Goal: Task Accomplishment & Management: Complete application form

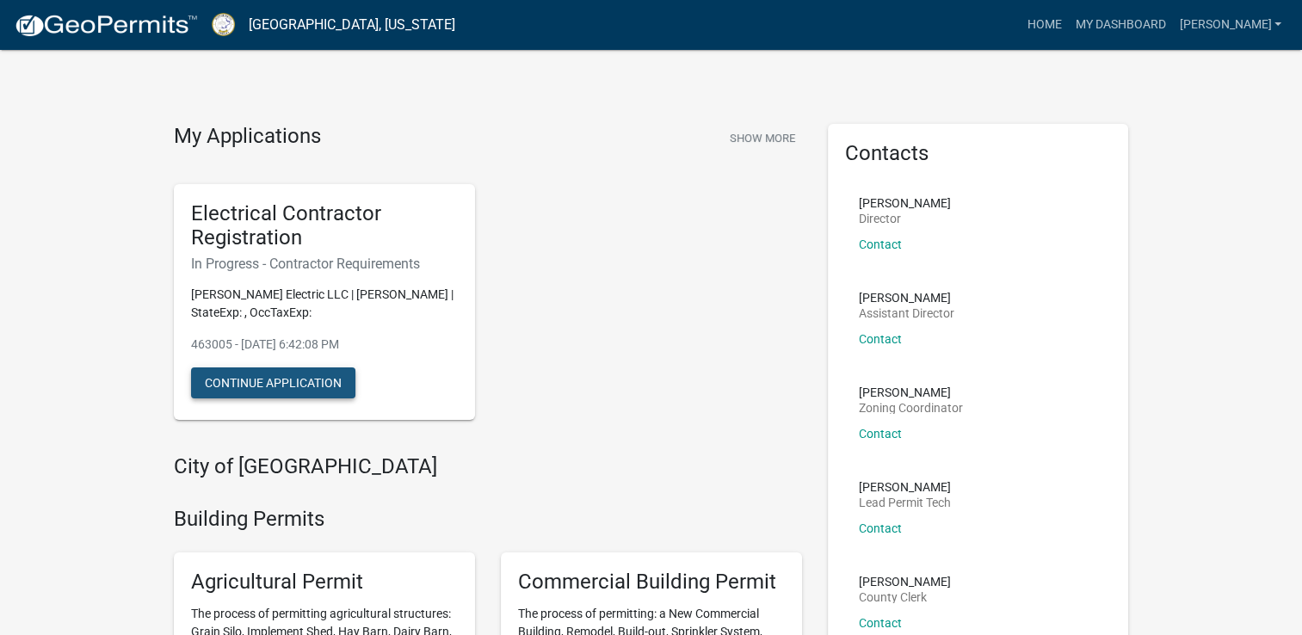
click at [303, 381] on button "Continue Application" at bounding box center [273, 383] width 164 height 31
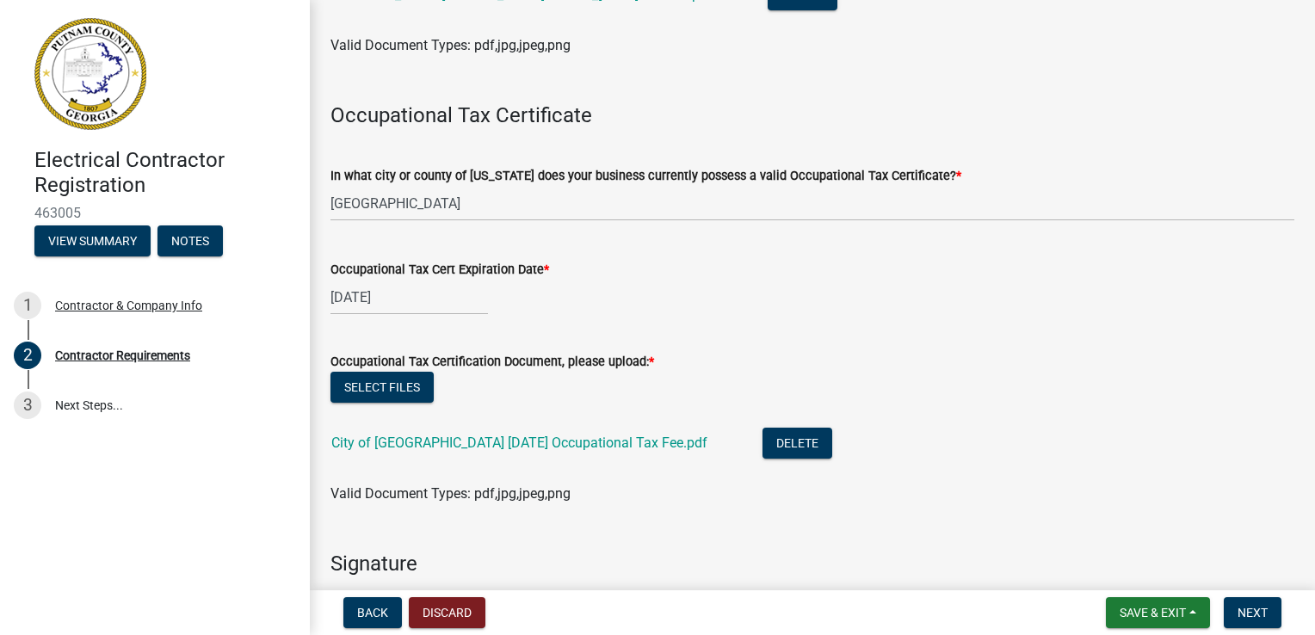
scroll to position [516, 0]
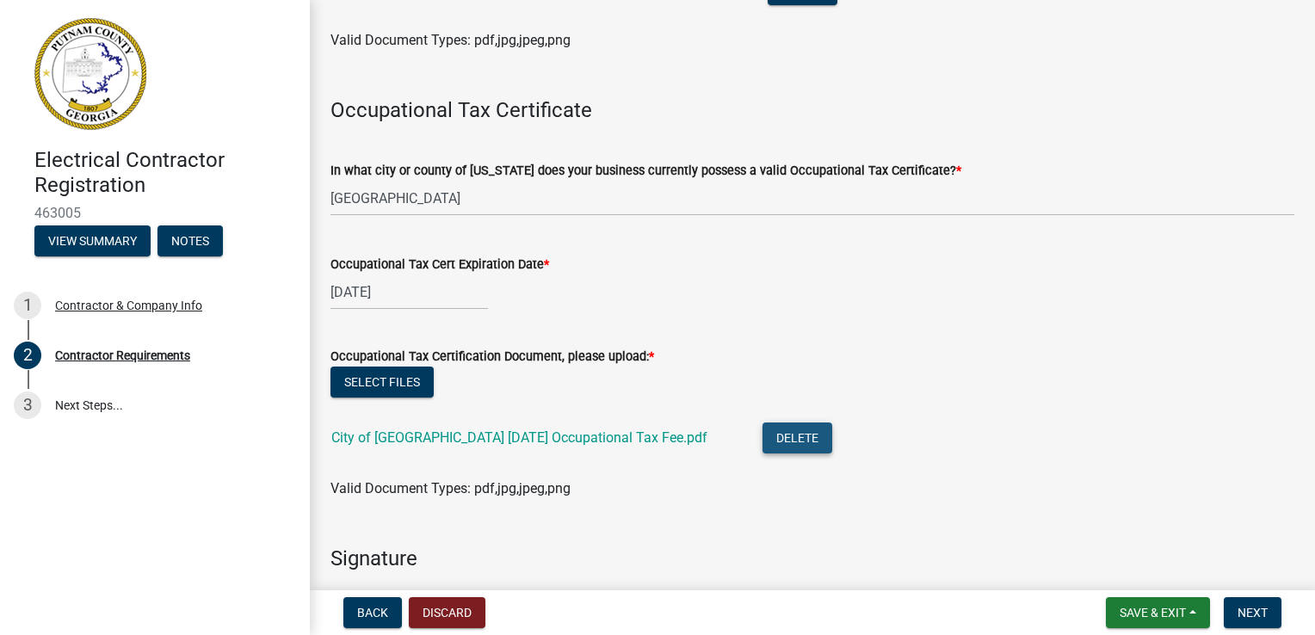
click at [763, 442] on button "Delete" at bounding box center [798, 438] width 70 height 31
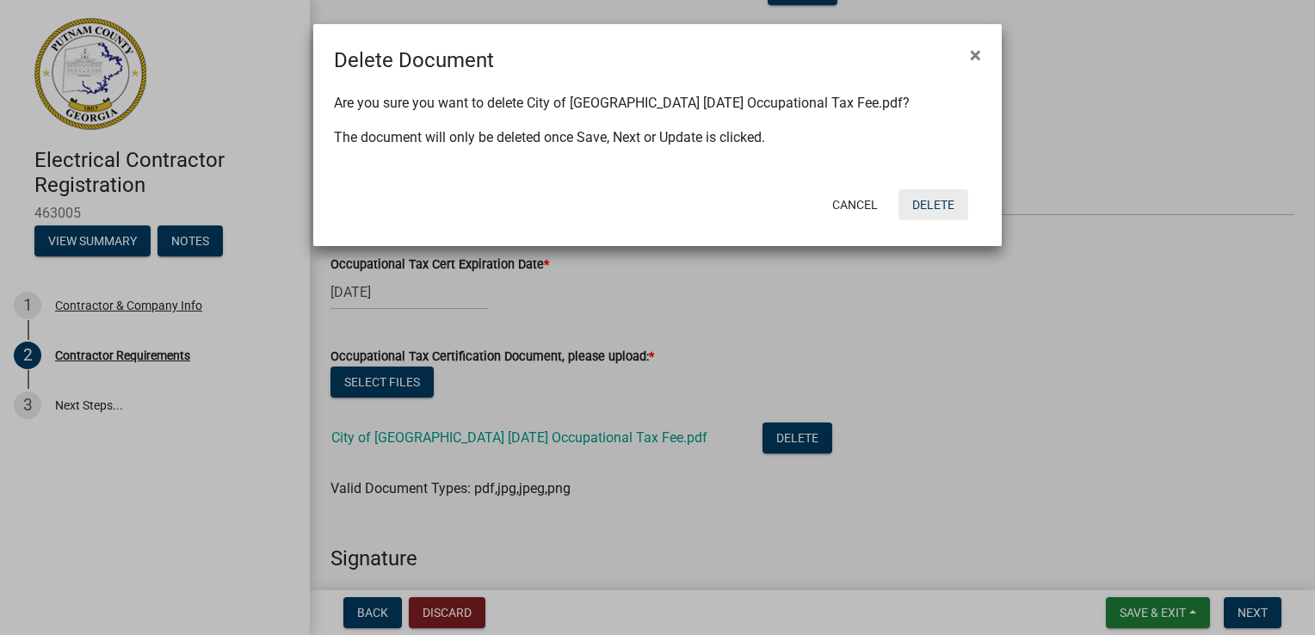
click at [921, 204] on button "Delete" at bounding box center [934, 204] width 70 height 31
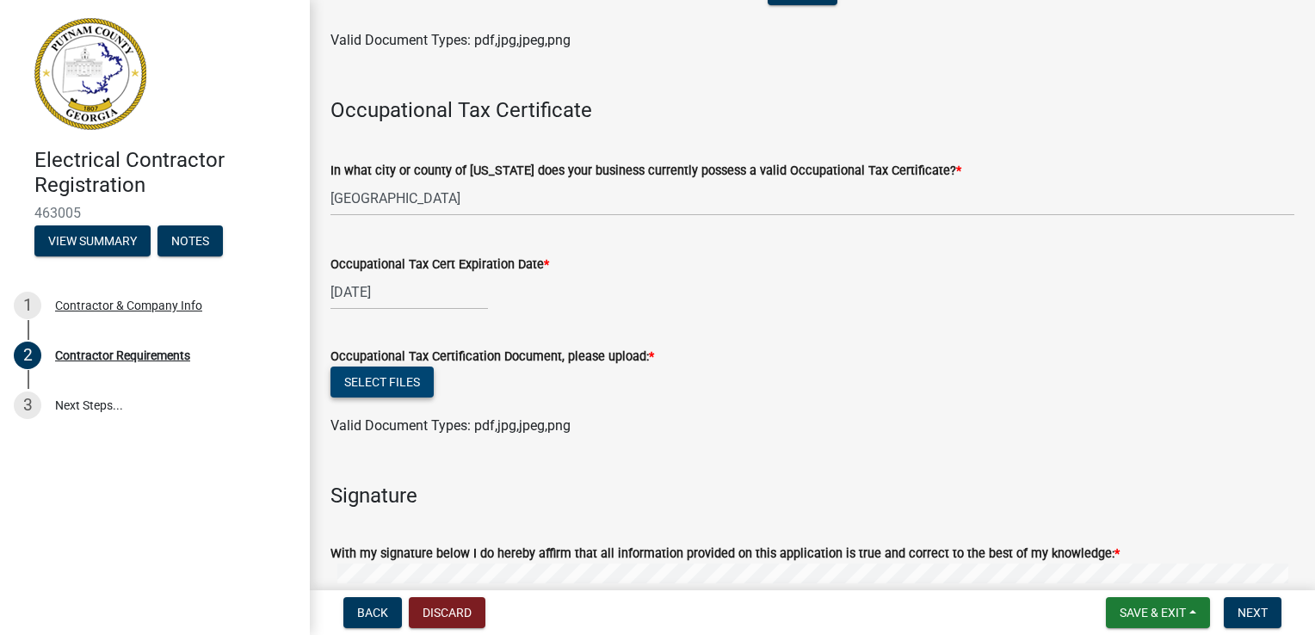
click at [400, 376] on button "Select files" at bounding box center [382, 382] width 103 height 31
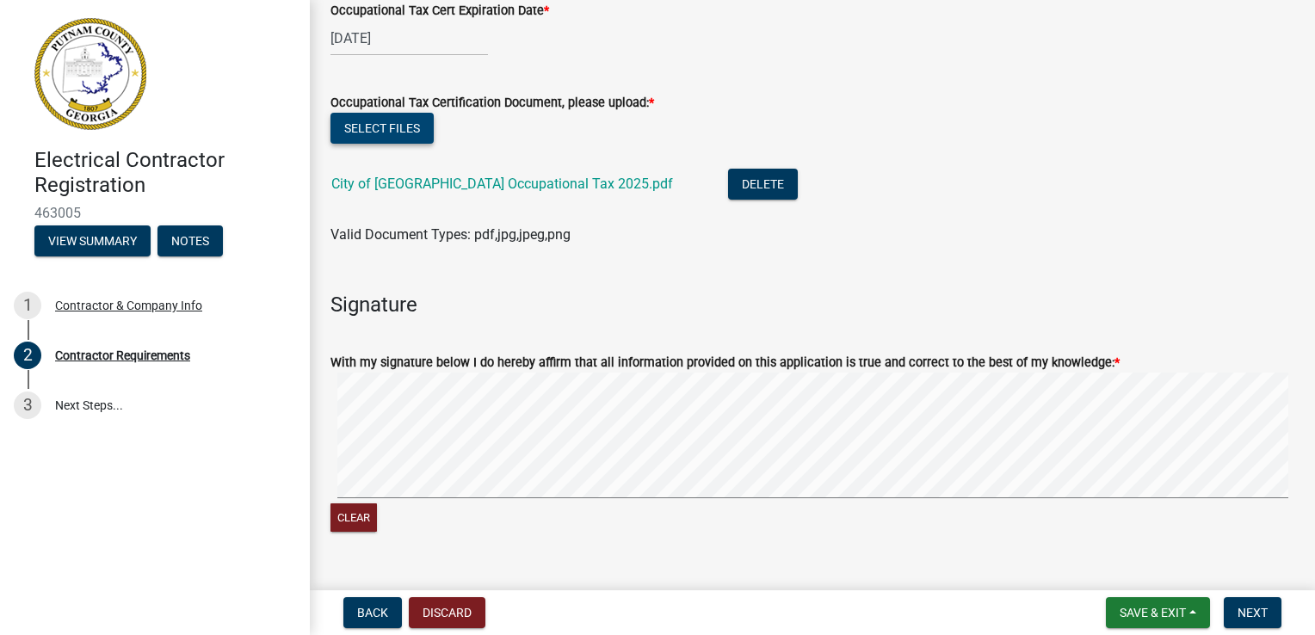
scroll to position [775, 0]
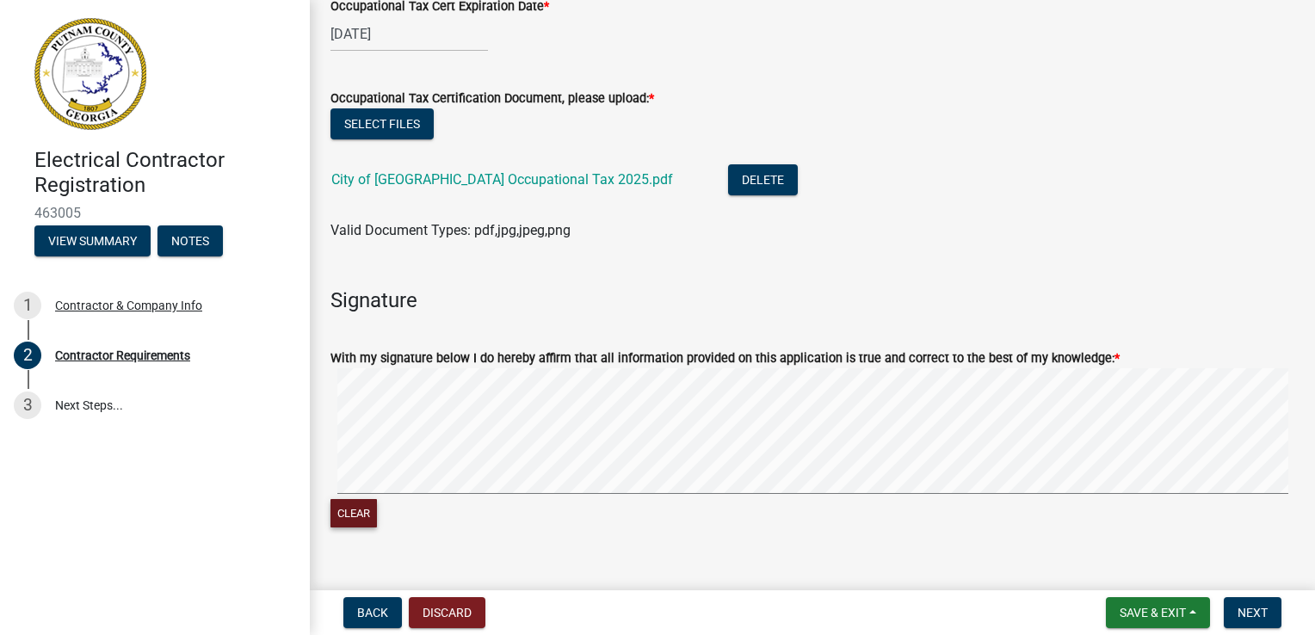
click at [343, 517] on button "Clear" at bounding box center [354, 513] width 46 height 28
click at [433, 494] on signature-pad at bounding box center [813, 433] width 964 height 131
click at [360, 518] on button "Clear" at bounding box center [354, 513] width 46 height 28
click at [368, 513] on button "Clear" at bounding box center [354, 513] width 46 height 28
click at [367, 520] on button "Clear" at bounding box center [354, 513] width 46 height 28
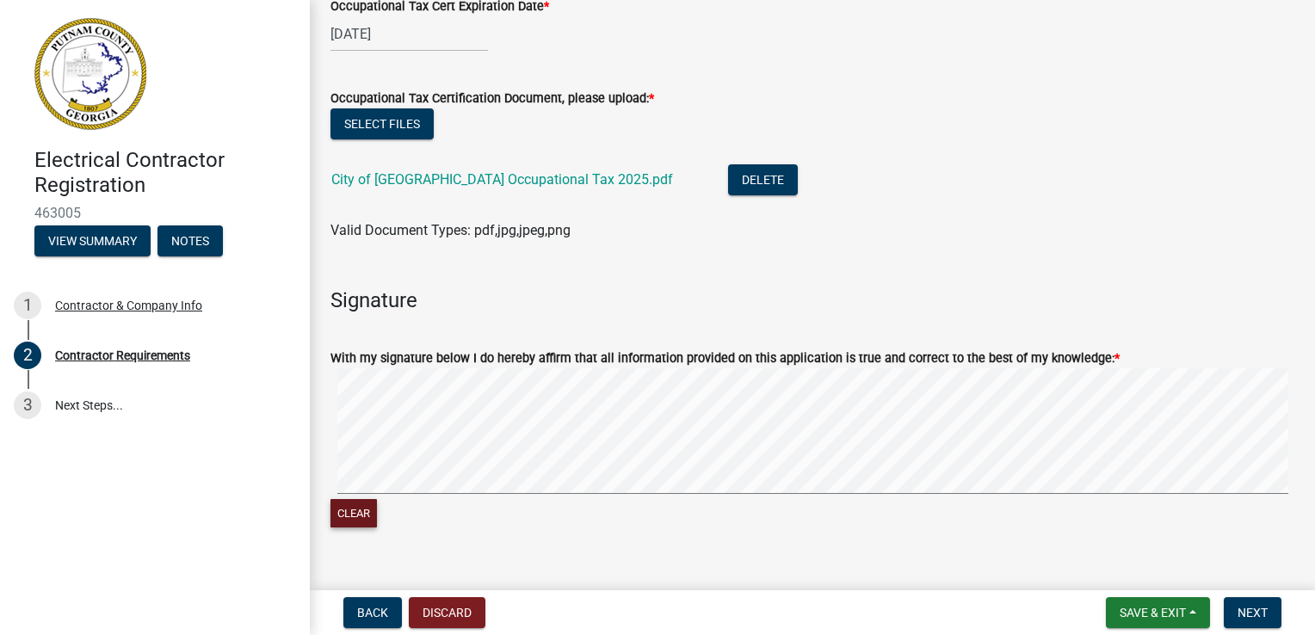
click at [367, 512] on button "Clear" at bounding box center [354, 513] width 46 height 28
click at [356, 511] on button "Clear" at bounding box center [354, 513] width 46 height 28
click at [368, 505] on button "Clear" at bounding box center [354, 513] width 46 height 28
drag, startPoint x: 358, startPoint y: 516, endPoint x: 377, endPoint y: 504, distance: 22.0
click at [358, 515] on button "Clear" at bounding box center [354, 513] width 46 height 28
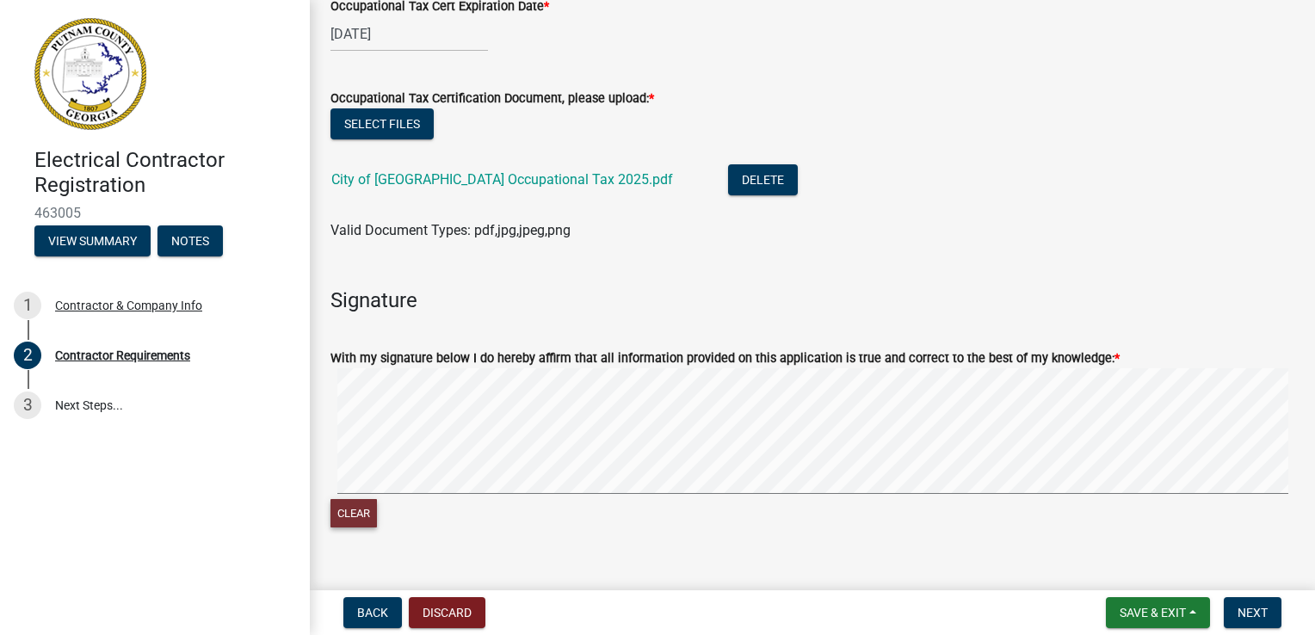
drag, startPoint x: 365, startPoint y: 516, endPoint x: 376, endPoint y: 497, distance: 21.3
click at [365, 515] on button "Clear" at bounding box center [354, 513] width 46 height 28
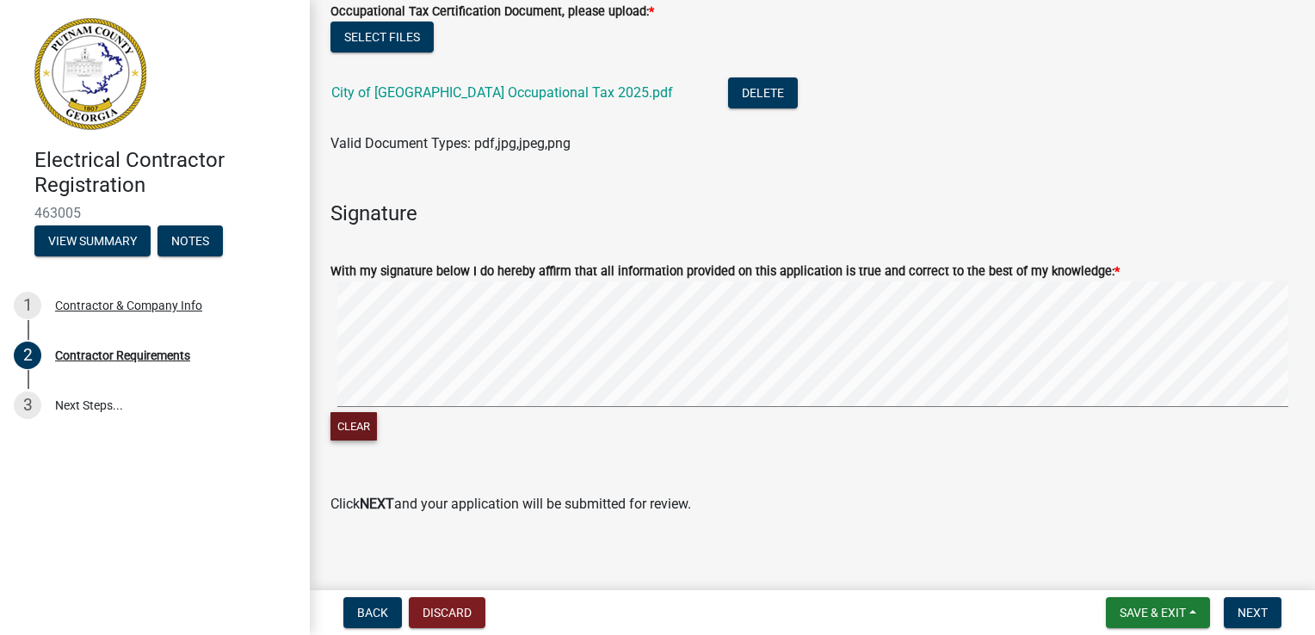
scroll to position [874, 0]
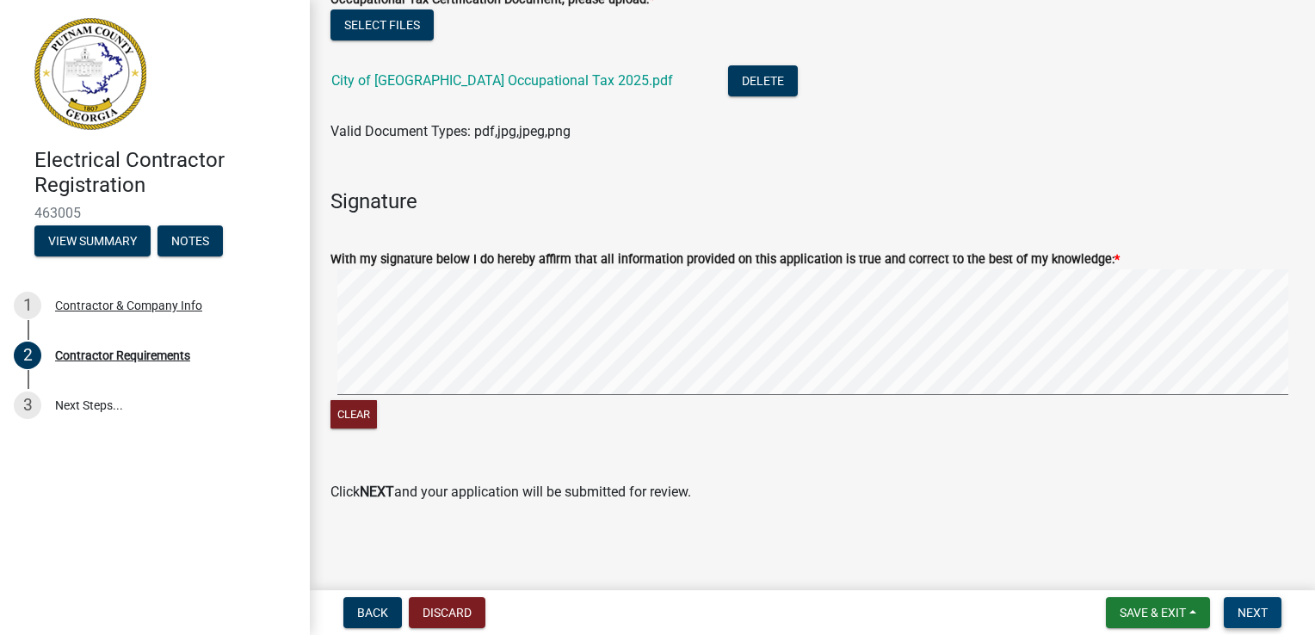
click at [1250, 606] on span "Next" at bounding box center [1253, 613] width 30 height 14
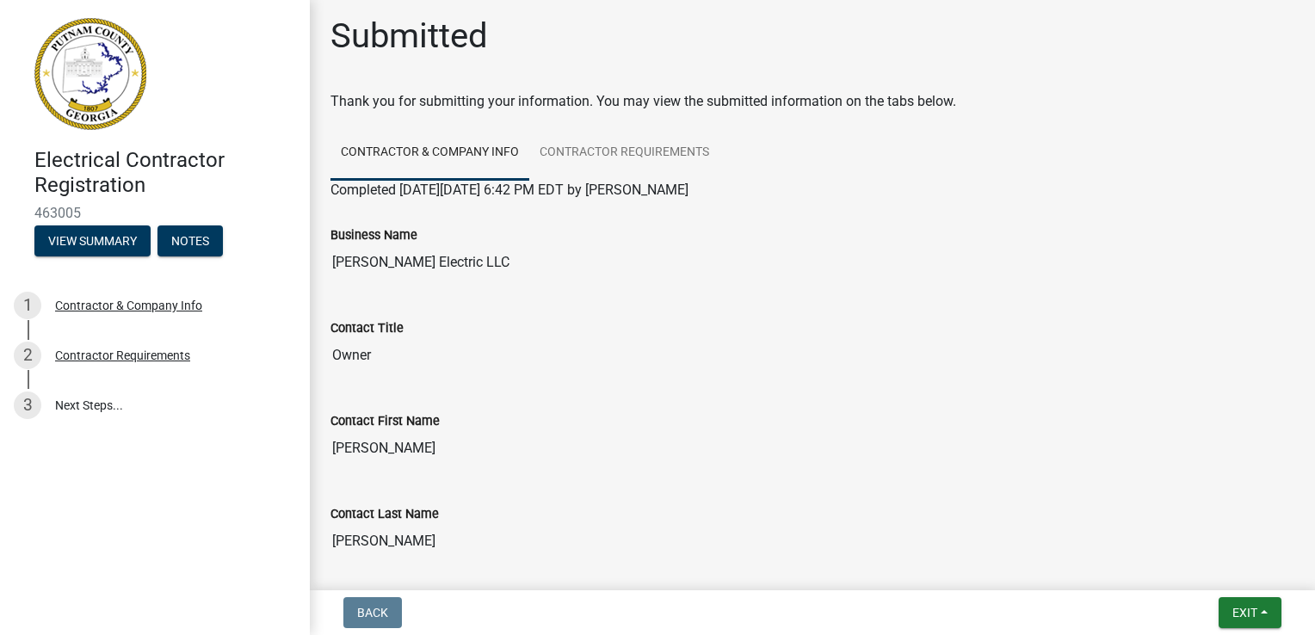
scroll to position [0, 0]
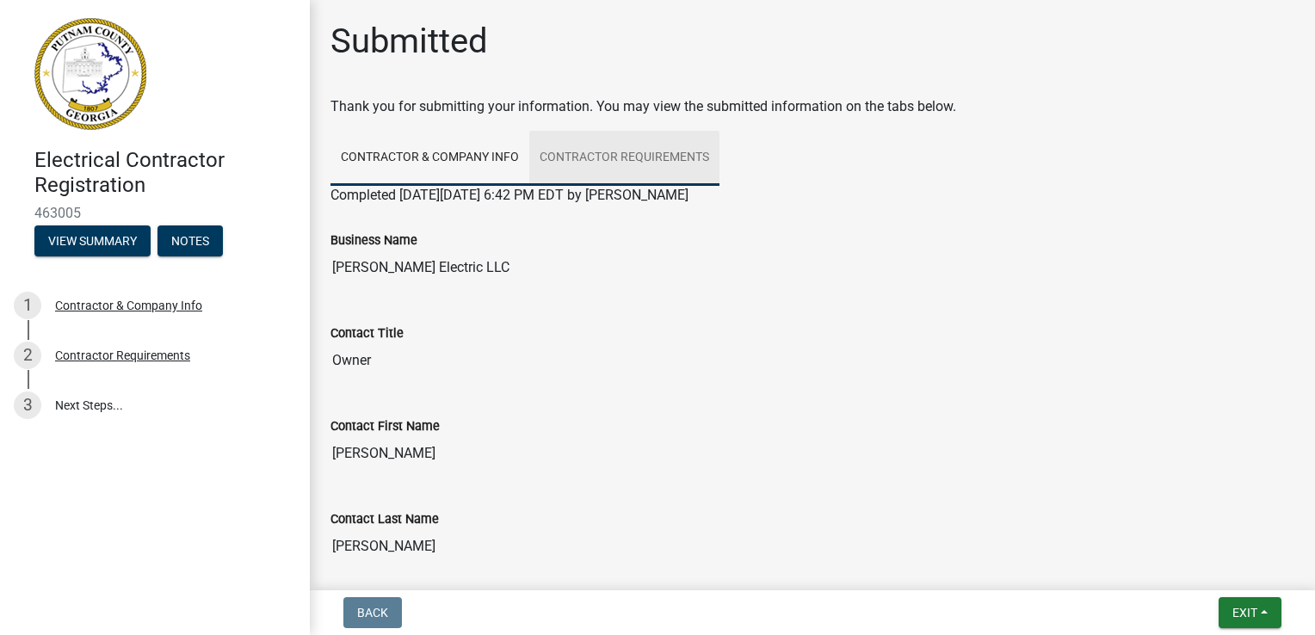
click at [627, 171] on link "Contractor Requirements" at bounding box center [624, 158] width 190 height 55
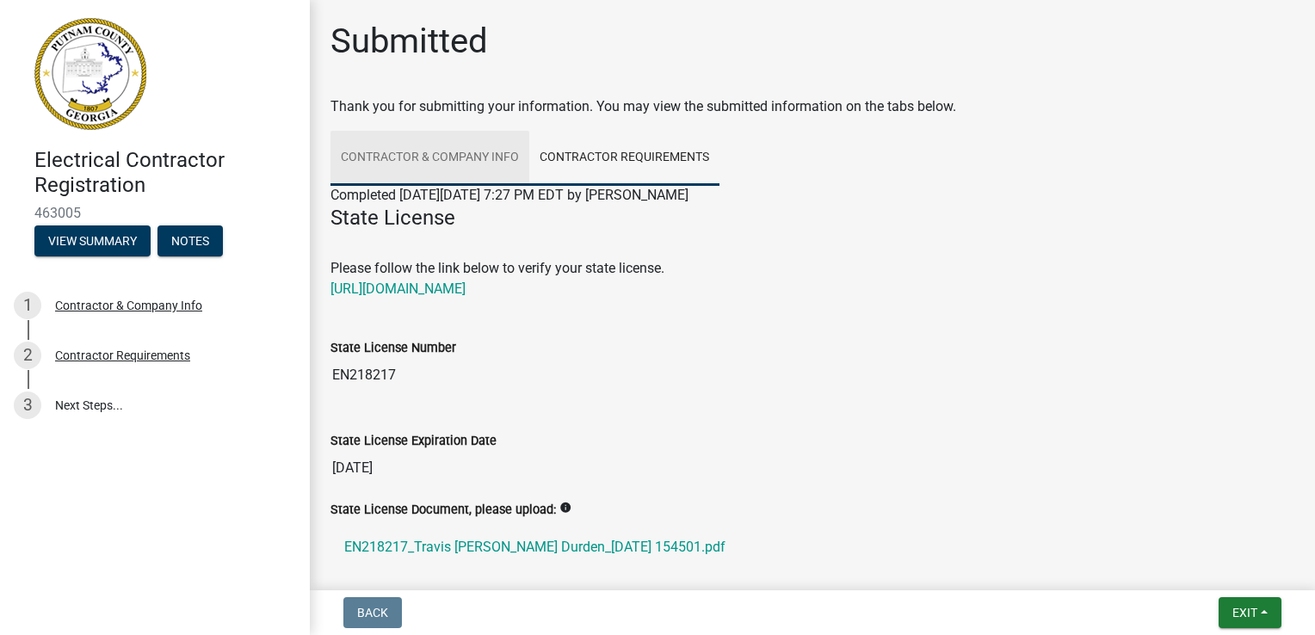
click at [497, 158] on link "Contractor & Company Info" at bounding box center [430, 158] width 199 height 55
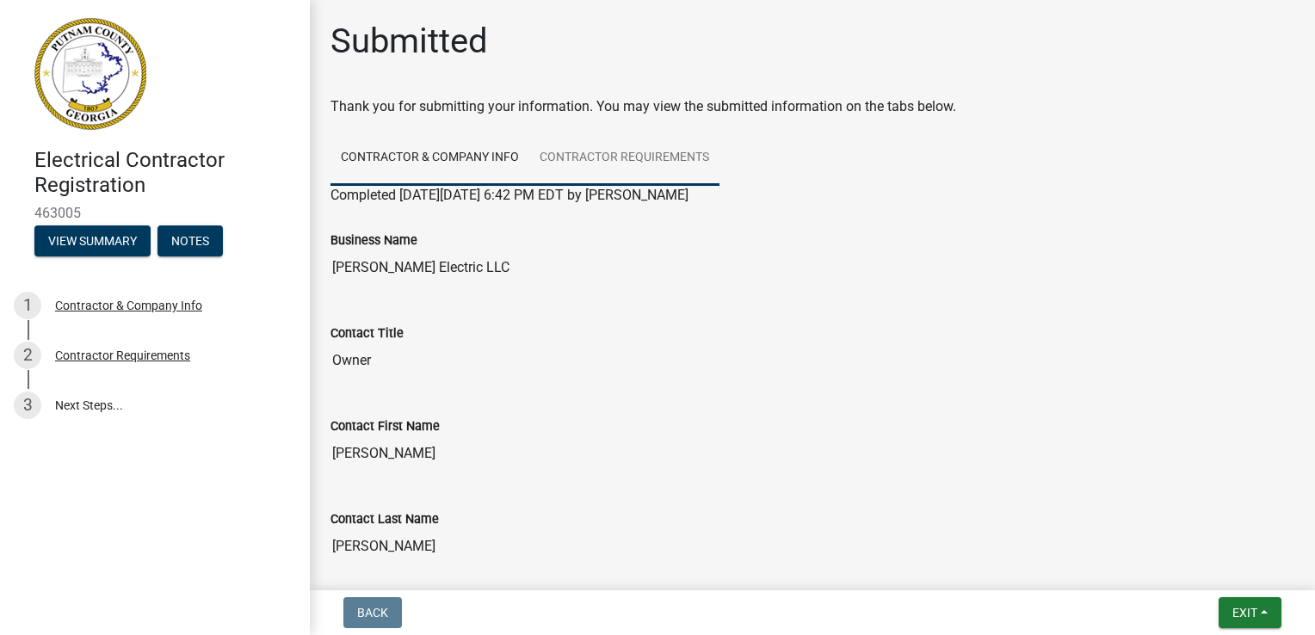
click at [603, 168] on link "Contractor Requirements" at bounding box center [624, 158] width 190 height 55
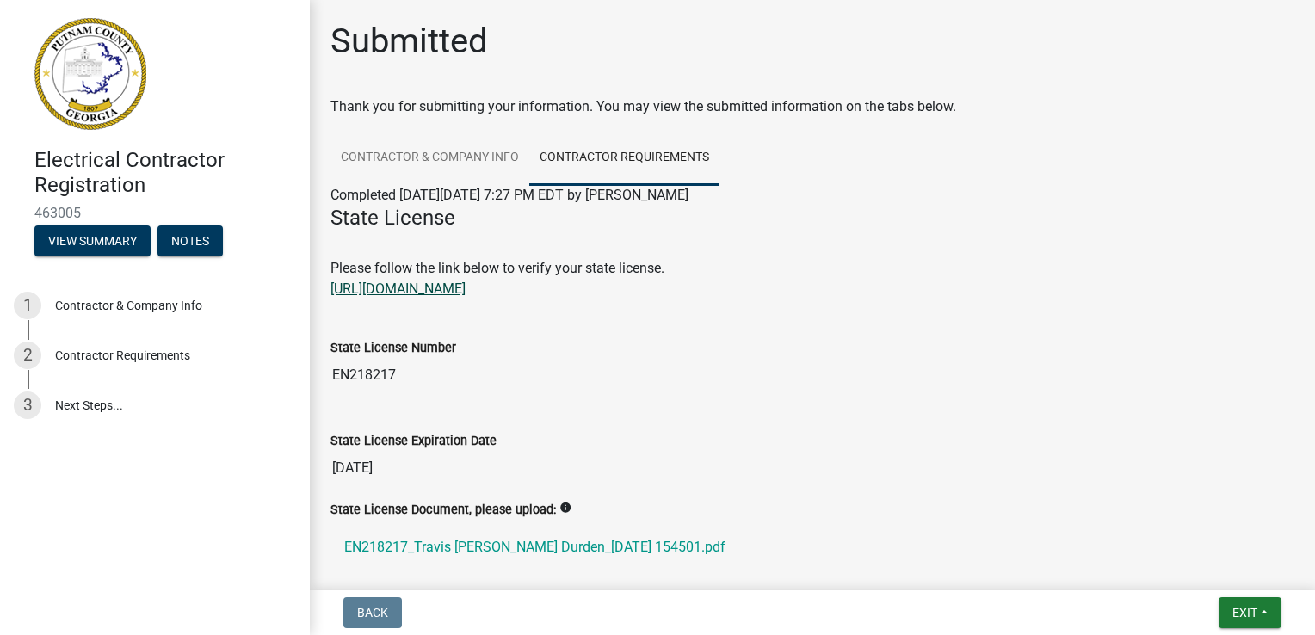
click at [432, 291] on link "[URL][DOMAIN_NAME]" at bounding box center [398, 289] width 135 height 16
click at [1240, 603] on button "Exit" at bounding box center [1250, 612] width 63 height 31
click at [1209, 577] on button "Save & Exit" at bounding box center [1214, 567] width 138 height 41
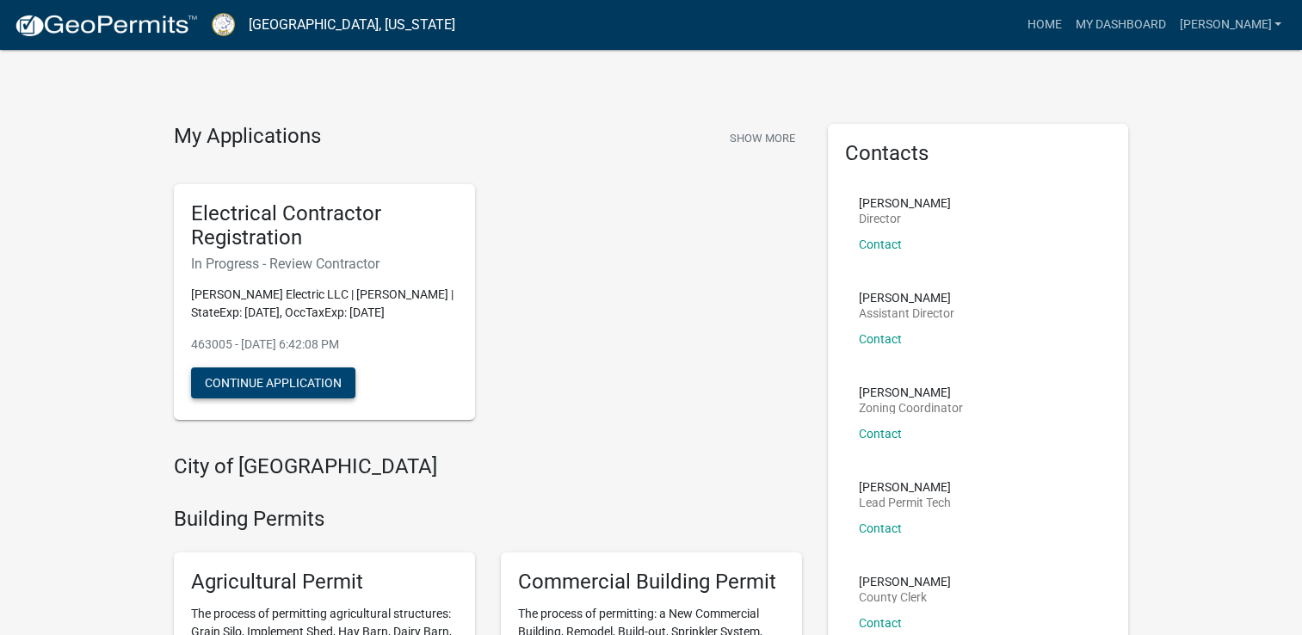
click at [261, 386] on button "Continue Application" at bounding box center [273, 383] width 164 height 31
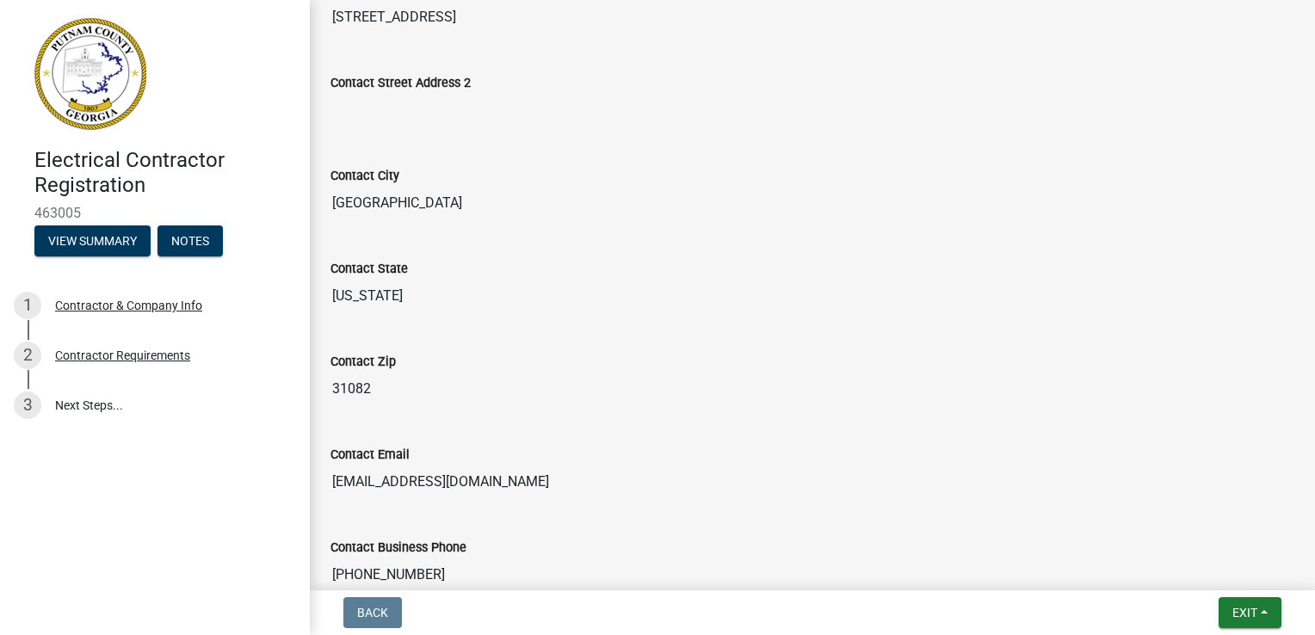
scroll to position [821, 0]
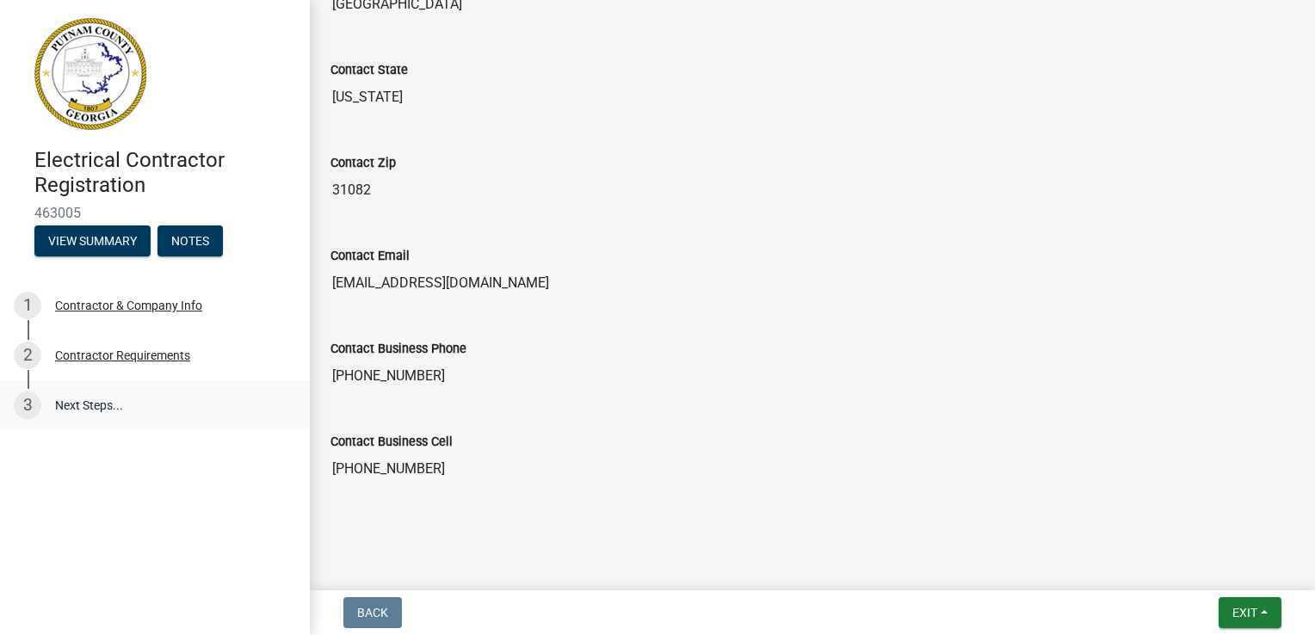
click at [99, 402] on link "3 Next Steps..." at bounding box center [155, 405] width 310 height 50
click at [111, 304] on div "Contractor & Company Info" at bounding box center [128, 306] width 147 height 12
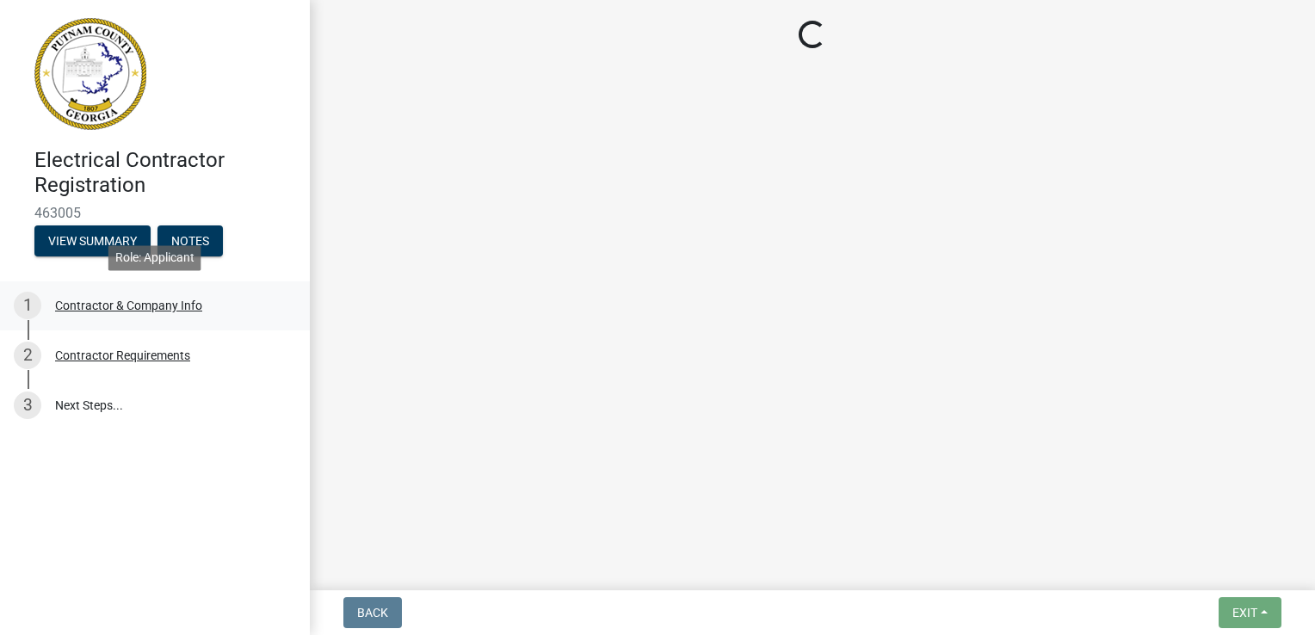
select select "GA"
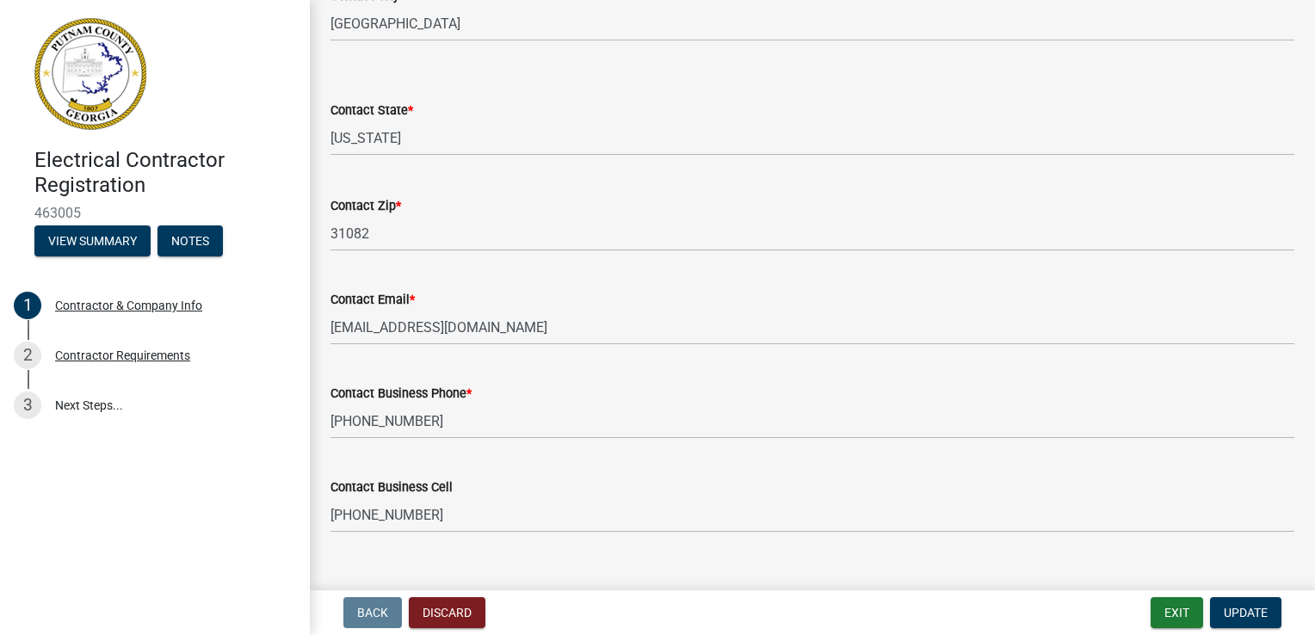
scroll to position [727, 0]
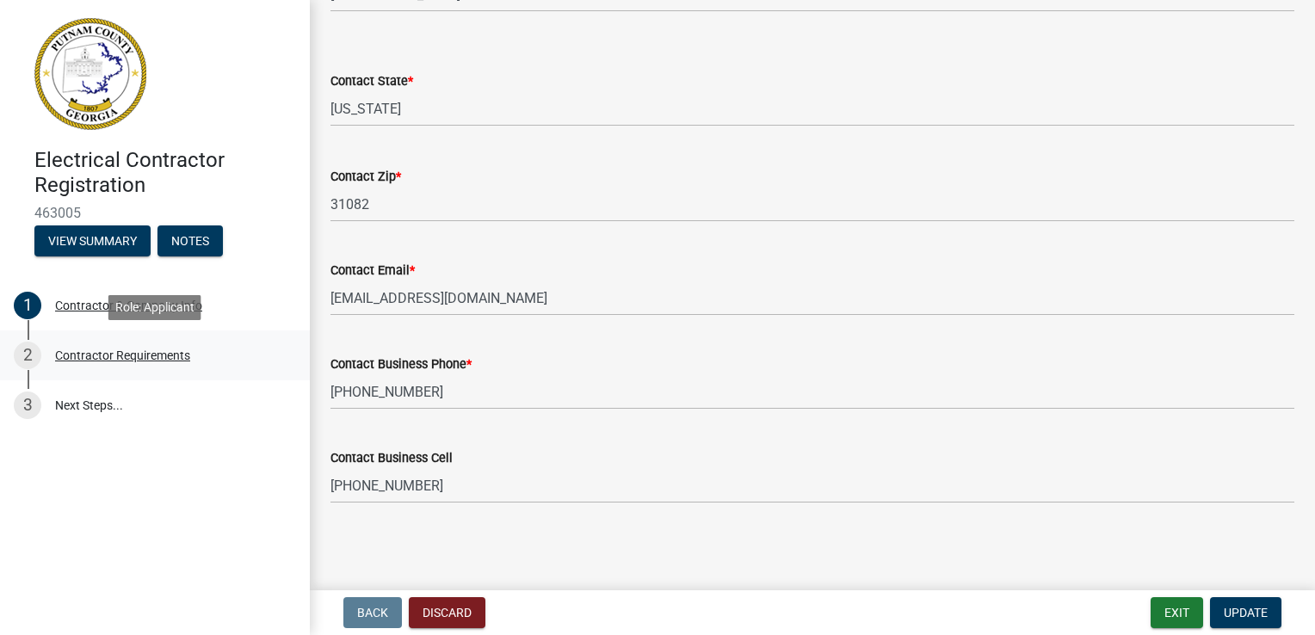
click at [134, 358] on div "Contractor Requirements" at bounding box center [122, 355] width 135 height 12
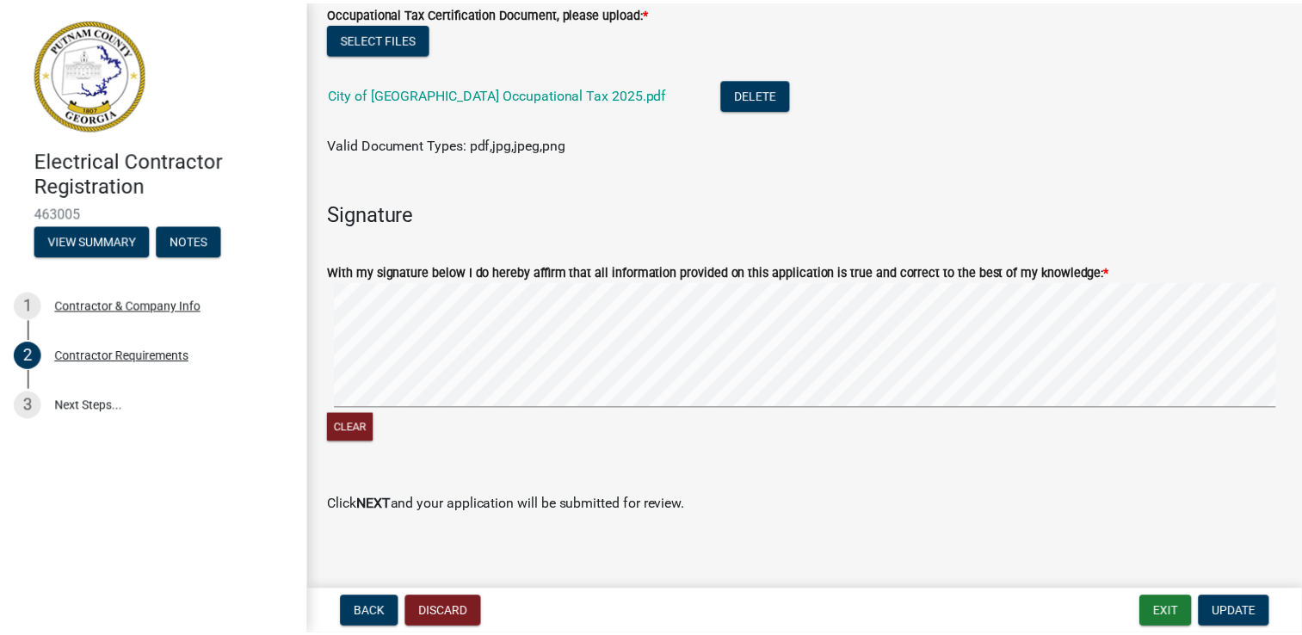
scroll to position [874, 0]
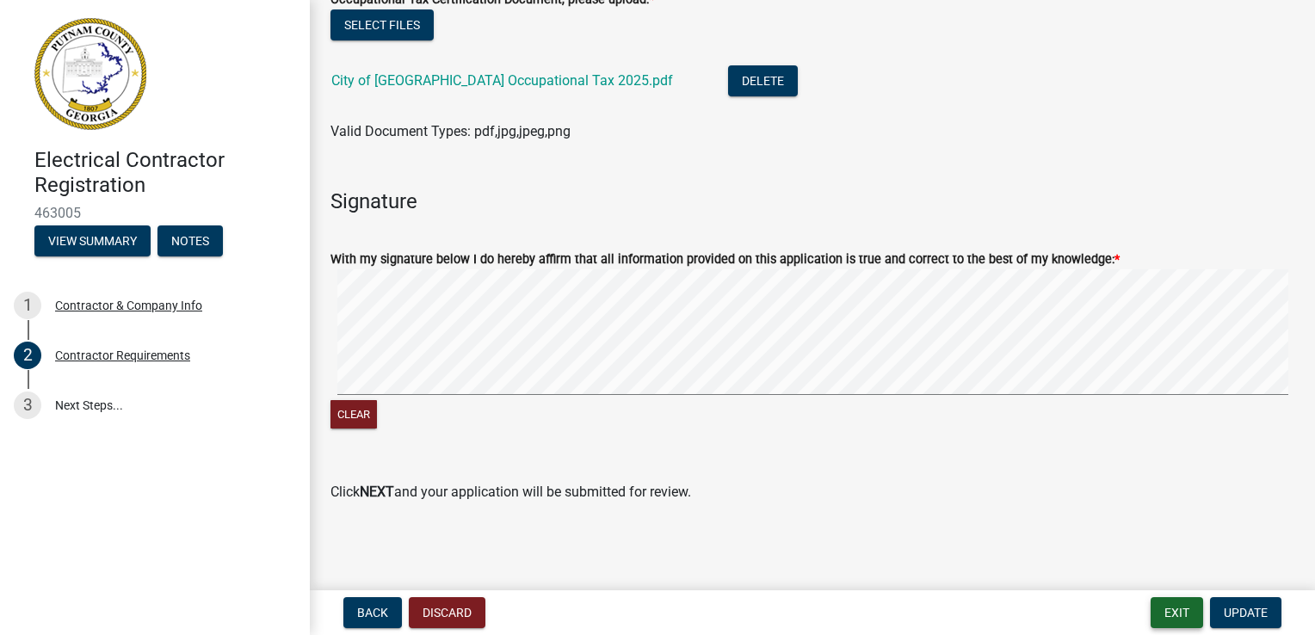
click at [1175, 611] on button "Exit" at bounding box center [1177, 612] width 53 height 31
